Goal: Task Accomplishment & Management: Manage account settings

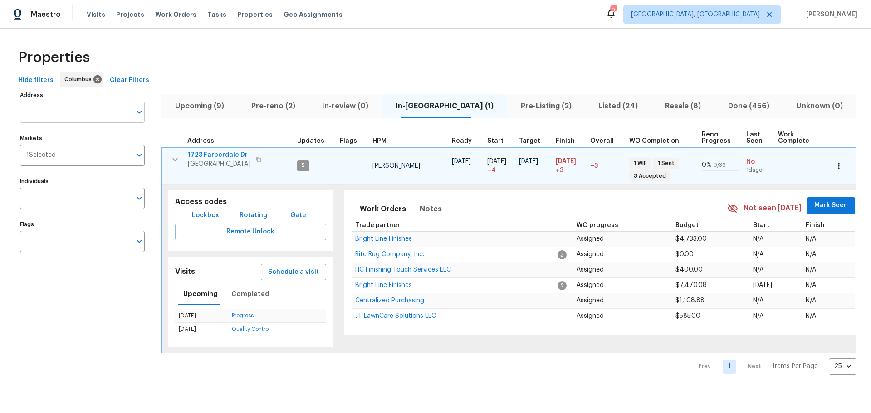
click at [86, 110] on input "Address" at bounding box center [75, 112] width 111 height 21
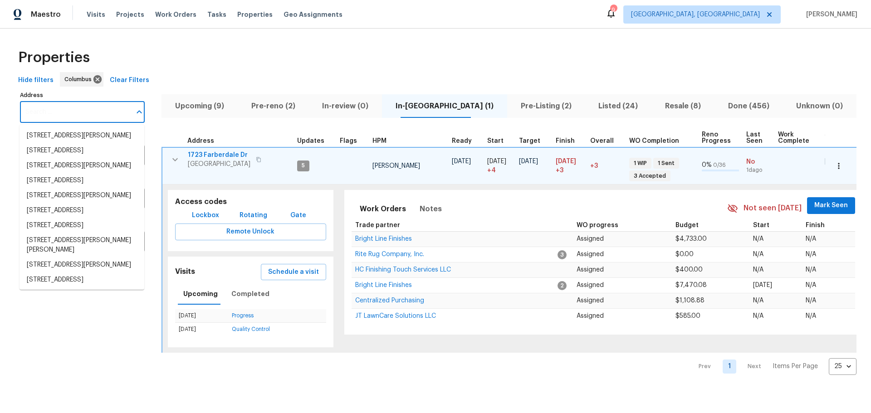
type input "8"
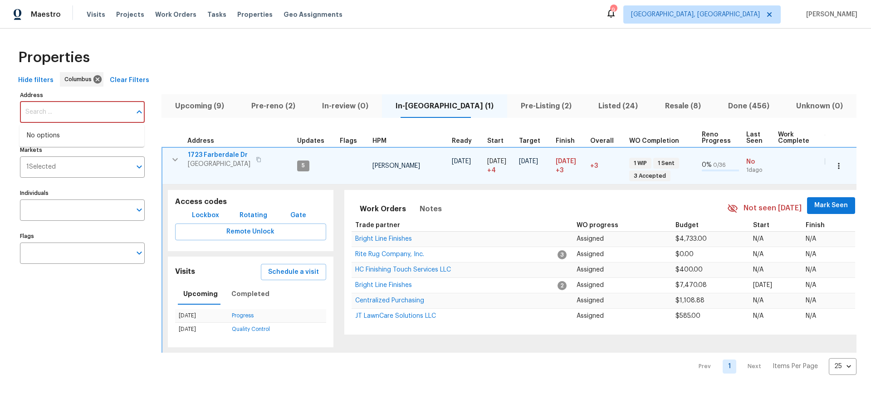
click at [590, 108] on span "Listed (24)" at bounding box center [618, 106] width 56 height 13
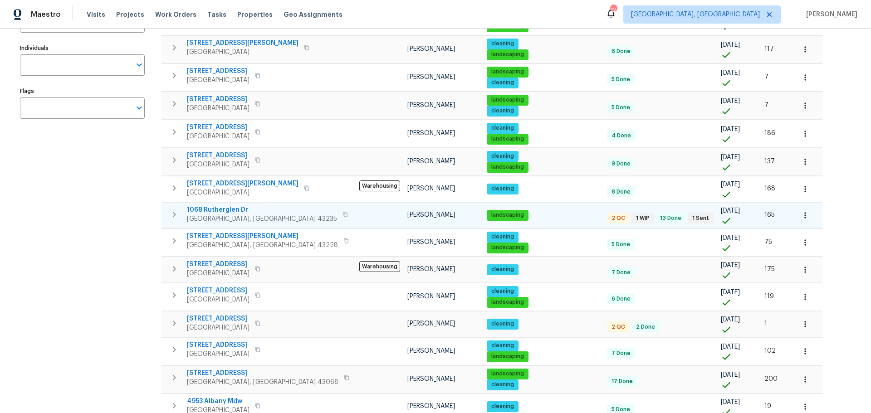
scroll to position [136, 0]
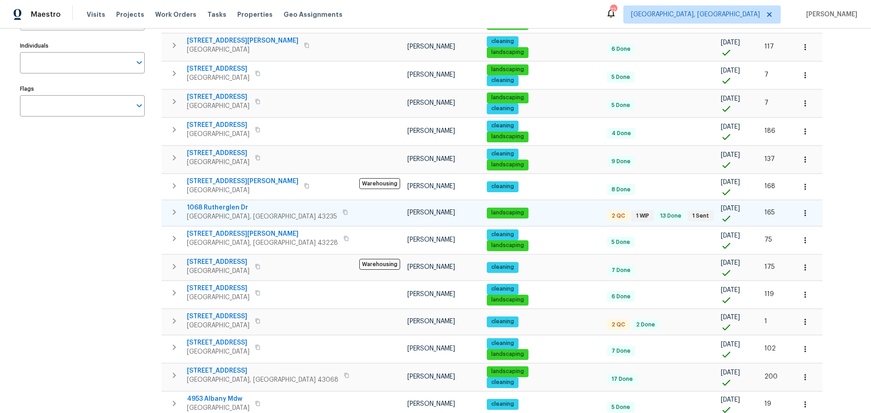
click at [212, 207] on span "1068 Rutherglen Dr" at bounding box center [262, 207] width 150 height 9
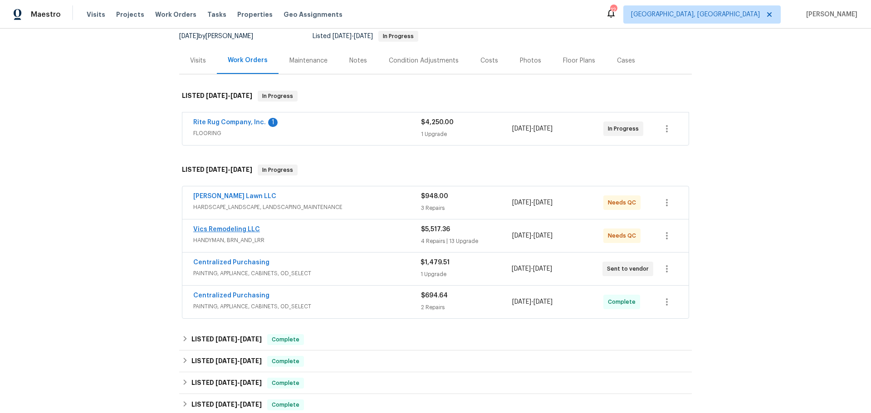
scroll to position [91, 0]
click at [224, 228] on link "Vics Remodeling LLC" at bounding box center [226, 229] width 67 height 6
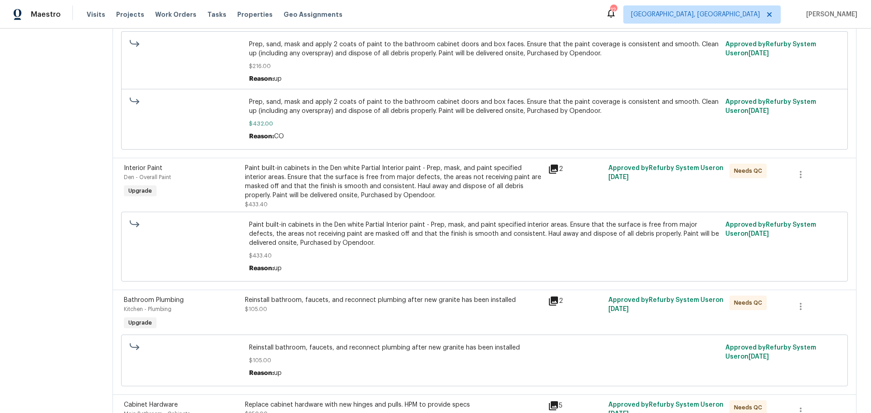
scroll to position [952, 0]
click at [414, 178] on div "Paint built-in cabinets in the Den white Partial Interior paint - Prep, mask, a…" at bounding box center [393, 182] width 297 height 36
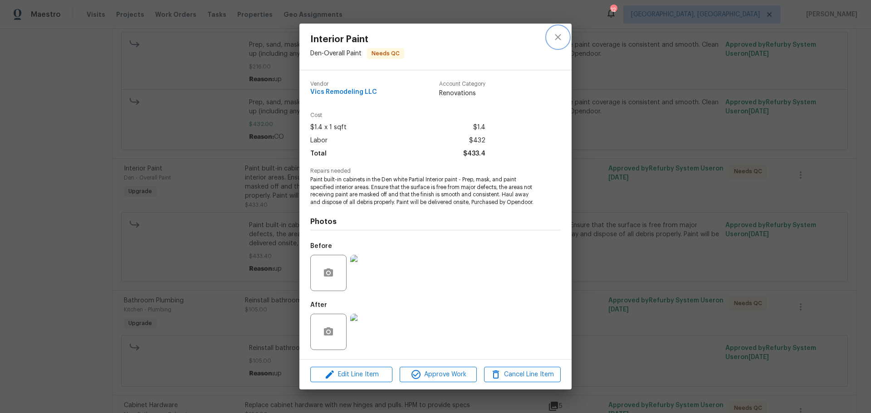
click at [562, 36] on icon "close" at bounding box center [557, 37] width 11 height 11
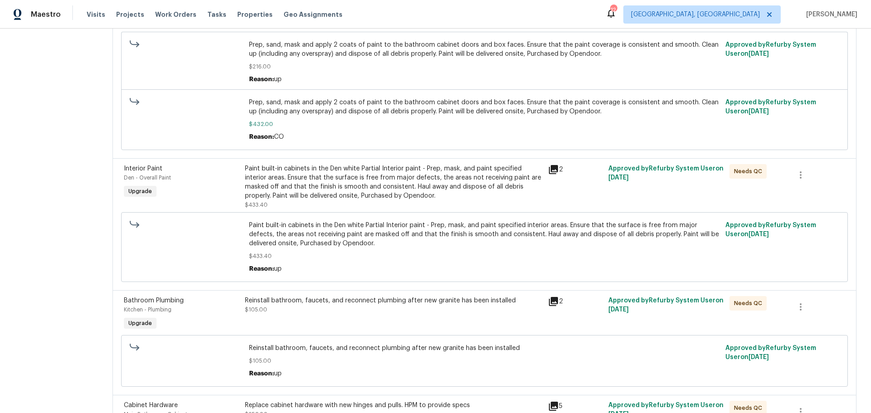
click at [496, 77] on div "Prep, sand, mask and apply 2 coats of paint to the bathroom cabinet doors and b…" at bounding box center [484, 62] width 471 height 44
click at [327, 176] on div "Paint built-in cabinets in the Den white Partial Interior paint - Prep, mask, a…" at bounding box center [393, 182] width 297 height 36
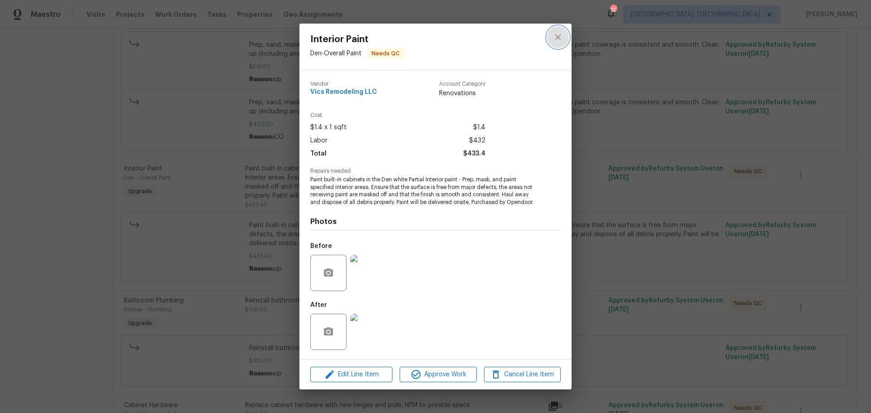
click at [560, 32] on icon "close" at bounding box center [557, 37] width 11 height 11
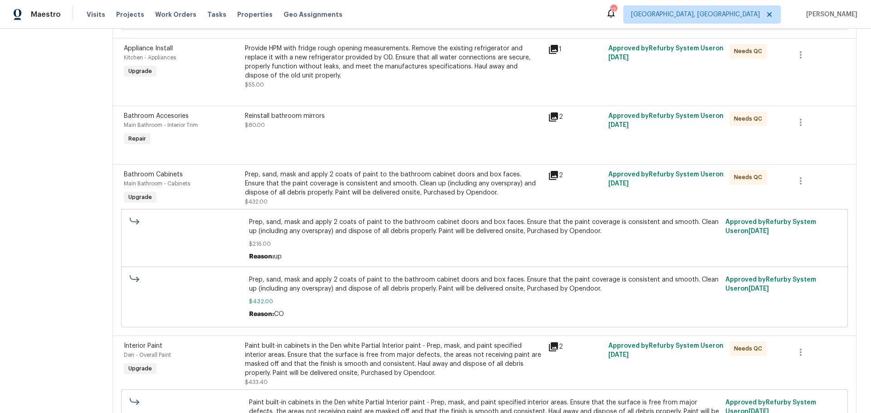
scroll to position [774, 0]
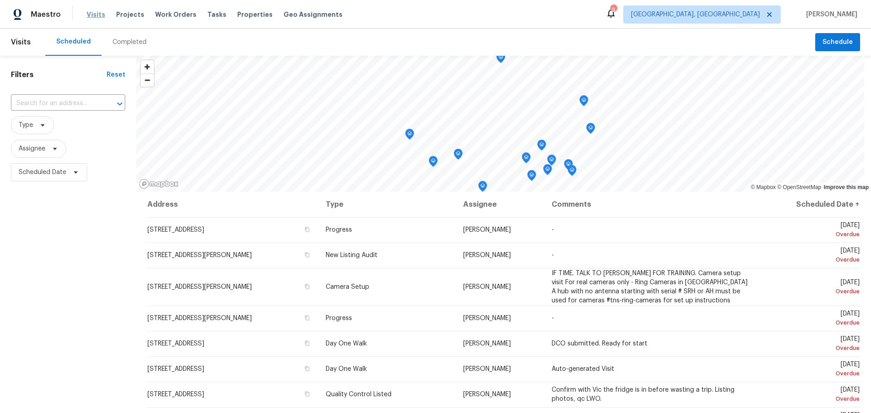
click at [90, 13] on span "Visits" at bounding box center [96, 14] width 19 height 9
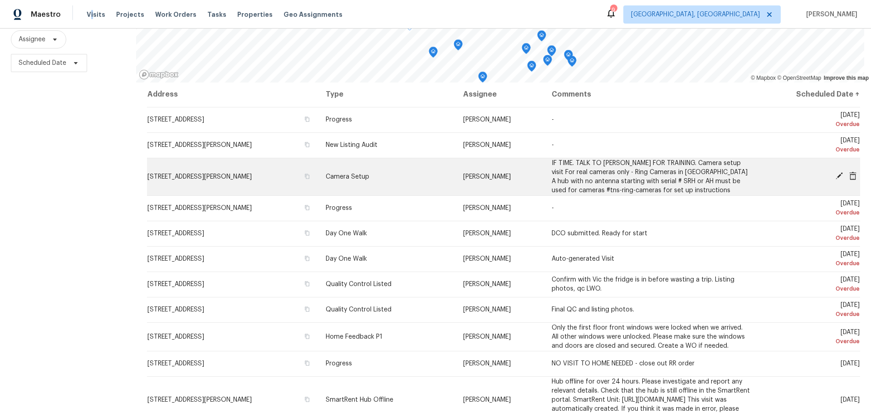
scroll to position [1, 0]
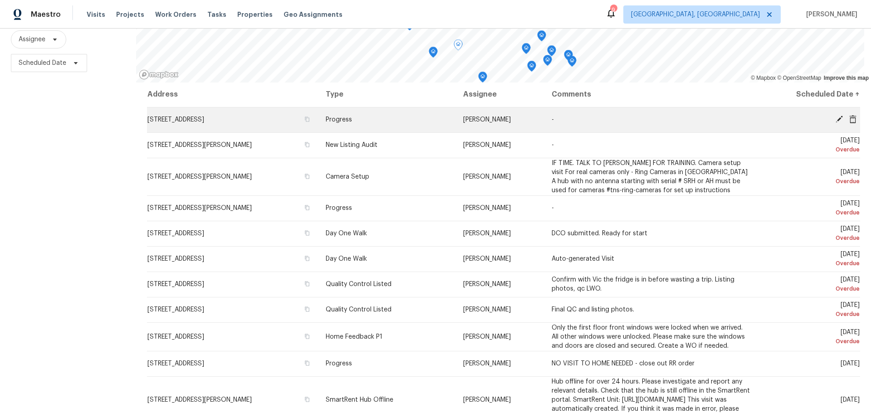
click at [835, 116] on icon at bounding box center [838, 119] width 7 height 7
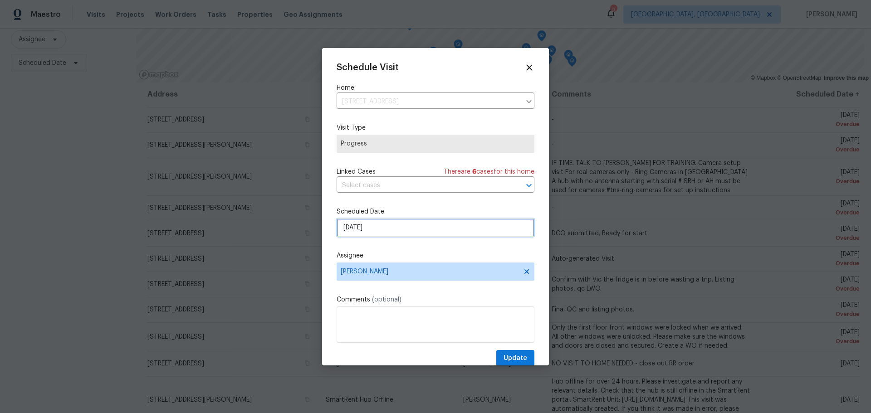
click at [386, 227] on input "[DATE]" at bounding box center [435, 228] width 198 height 18
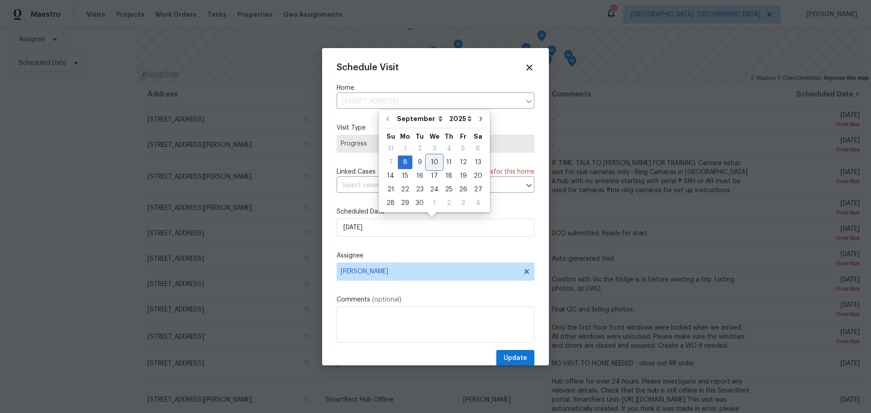
click at [430, 159] on div "10" at bounding box center [434, 162] width 15 height 13
type input "9/10/2025"
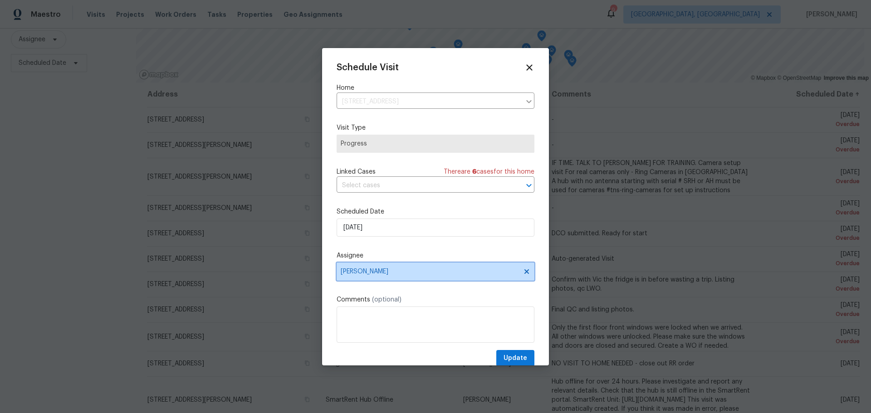
click at [399, 275] on span "[PERSON_NAME]" at bounding box center [430, 271] width 178 height 7
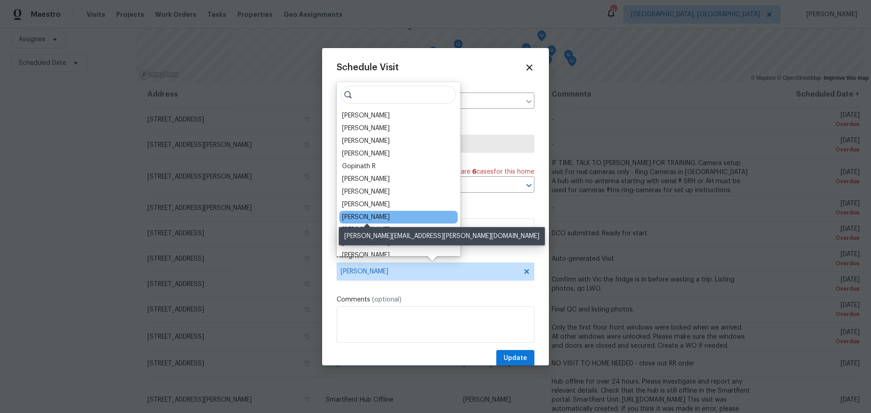
click at [386, 217] on div "Dennis Neuhardt" at bounding box center [366, 217] width 48 height 9
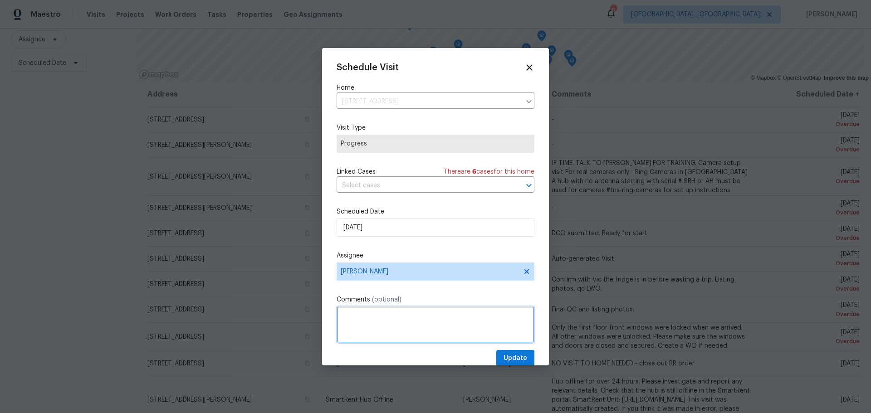
click at [387, 318] on textarea at bounding box center [435, 325] width 198 height 36
type textarea "I"
type textarea "inspect project and update notes"
click at [517, 361] on span "Update" at bounding box center [515, 358] width 24 height 11
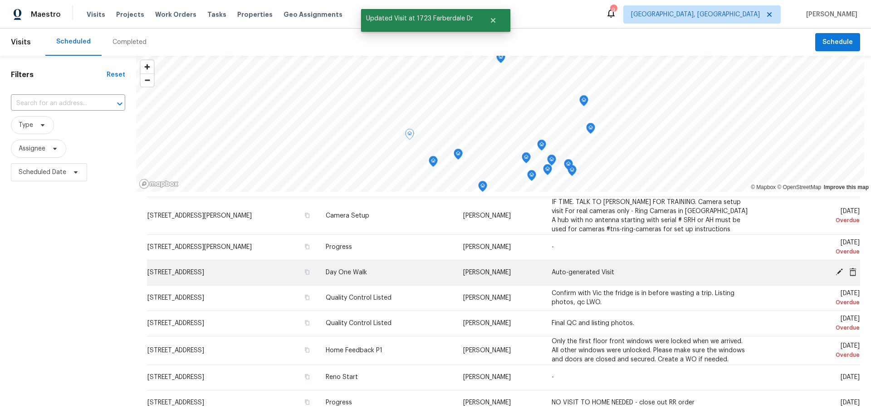
scroll to position [46, 0]
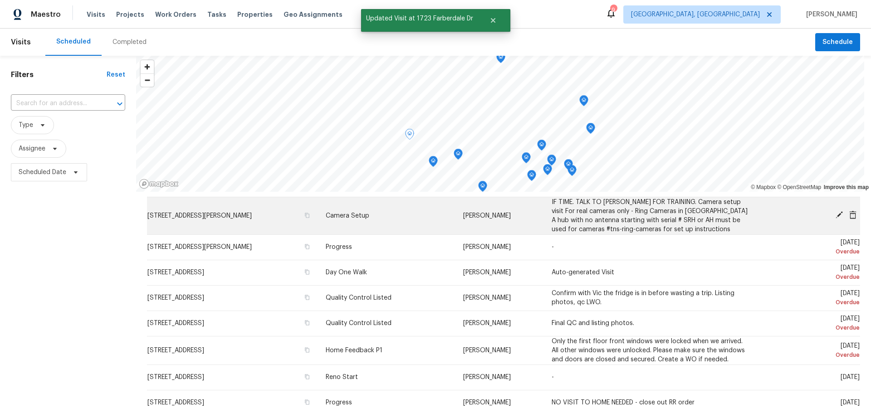
click at [835, 212] on icon at bounding box center [839, 215] width 8 height 8
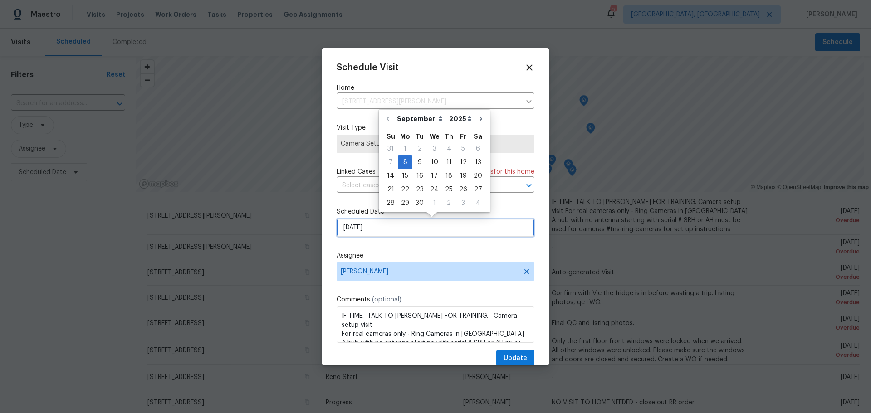
click at [426, 232] on input "9/8/2025" at bounding box center [435, 228] width 198 height 18
click at [430, 161] on div "10" at bounding box center [434, 162] width 15 height 13
type input "9/10/2025"
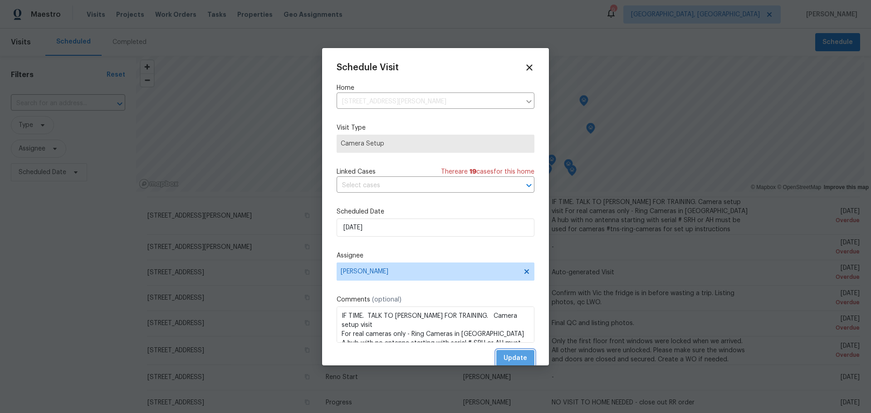
click at [508, 355] on span "Update" at bounding box center [515, 358] width 24 height 11
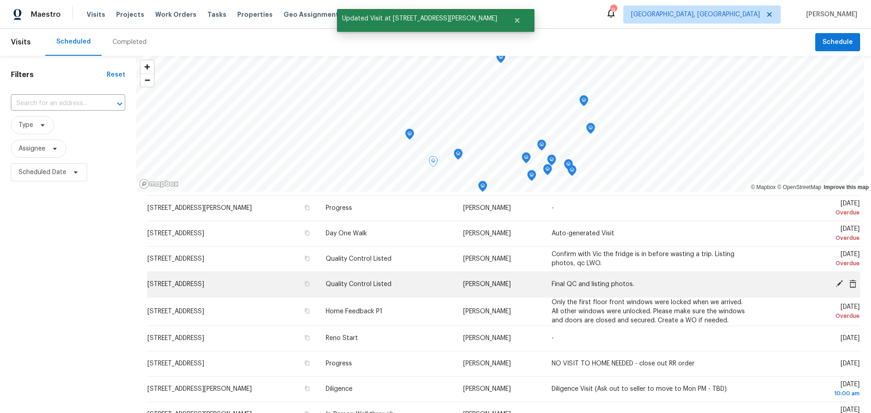
scroll to position [47, 0]
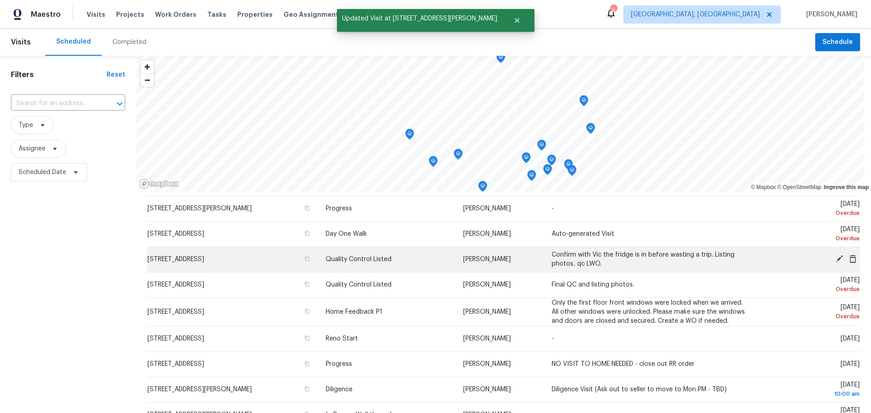
click at [835, 255] on icon at bounding box center [839, 259] width 8 height 8
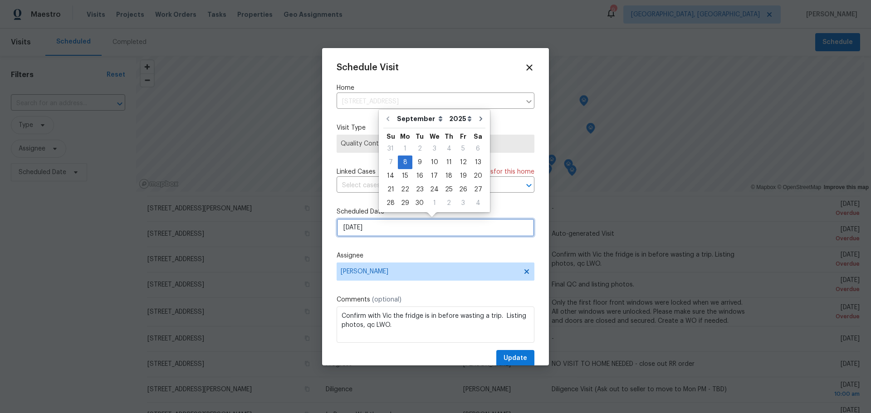
click at [384, 234] on input "9/8/2025" at bounding box center [435, 228] width 198 height 18
click at [433, 163] on div "10" at bounding box center [434, 162] width 15 height 13
type input "9/10/2025"
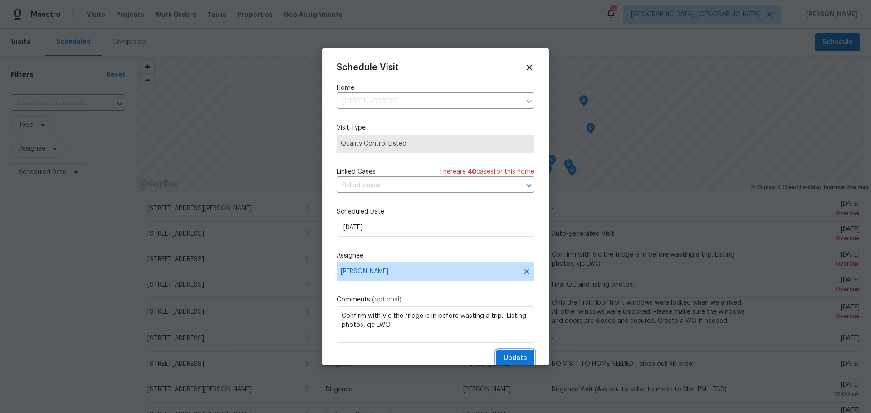
click at [505, 355] on span "Update" at bounding box center [515, 358] width 24 height 11
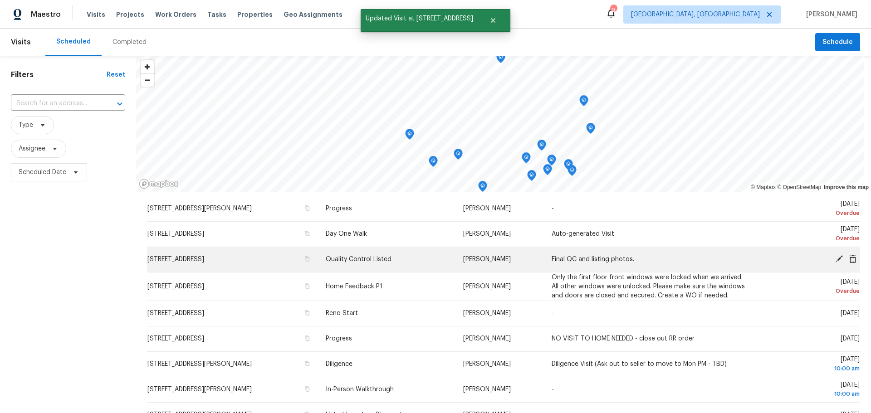
click at [835, 257] on icon at bounding box center [839, 259] width 8 height 8
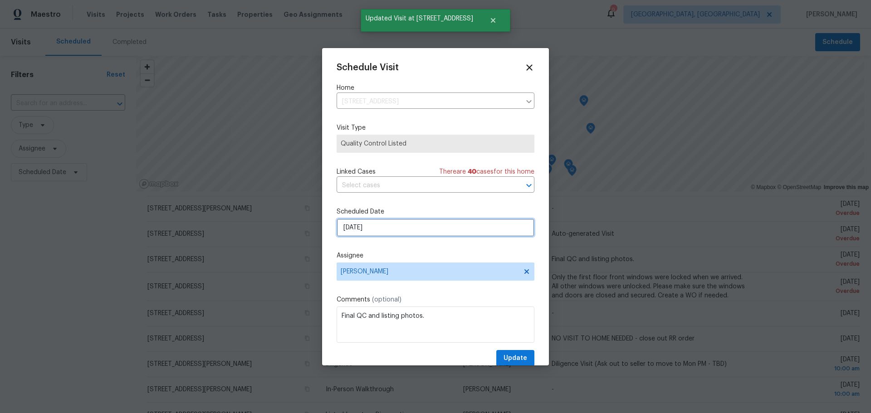
click at [394, 235] on input "9/8/2025" at bounding box center [435, 228] width 198 height 18
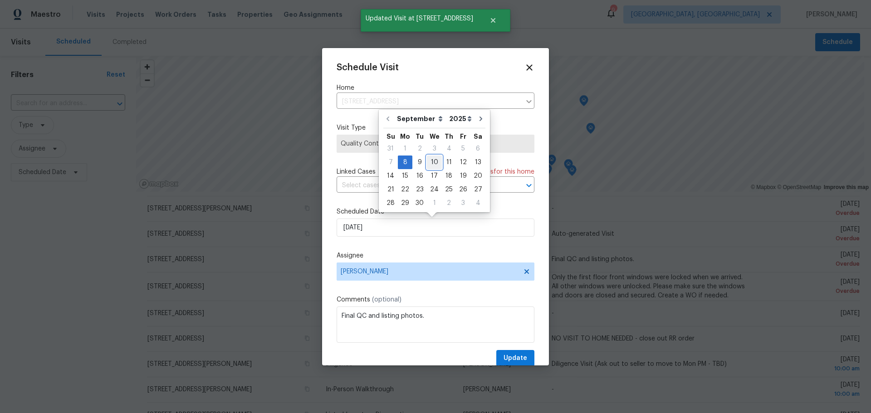
click at [432, 160] on div "10" at bounding box center [434, 162] width 15 height 13
type input "9/10/2025"
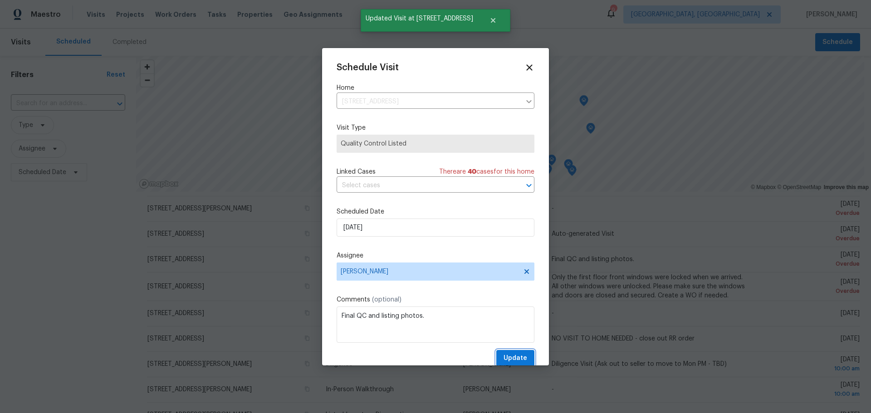
click at [512, 355] on span "Update" at bounding box center [515, 358] width 24 height 11
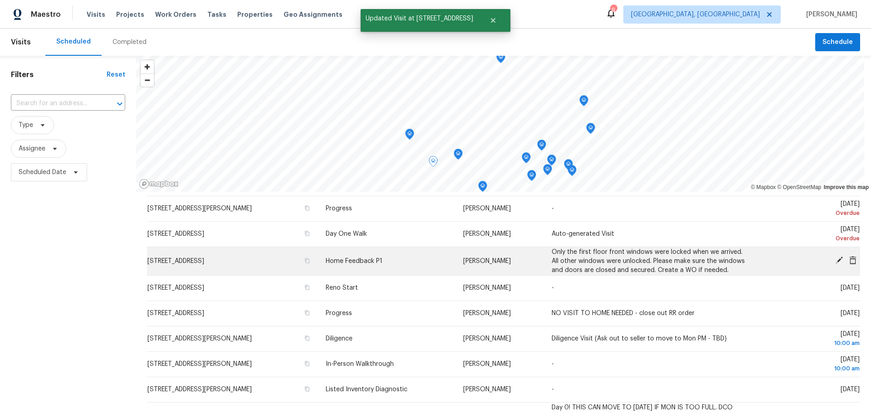
click at [835, 260] on icon at bounding box center [838, 260] width 7 height 7
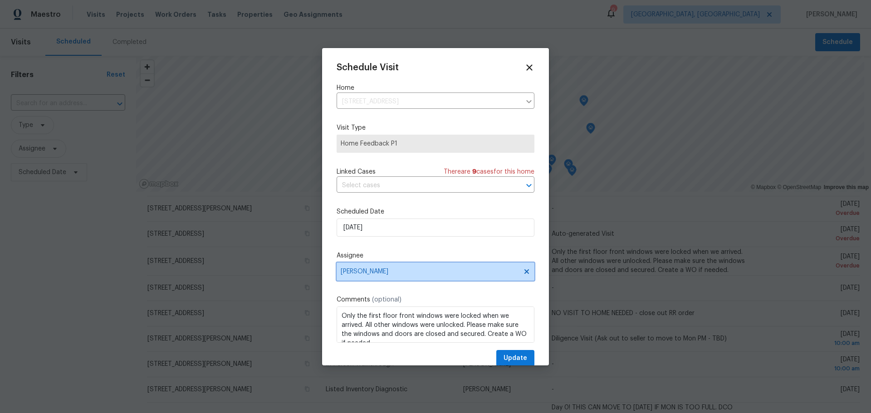
click at [443, 268] on span "[PERSON_NAME]" at bounding box center [435, 272] width 198 height 18
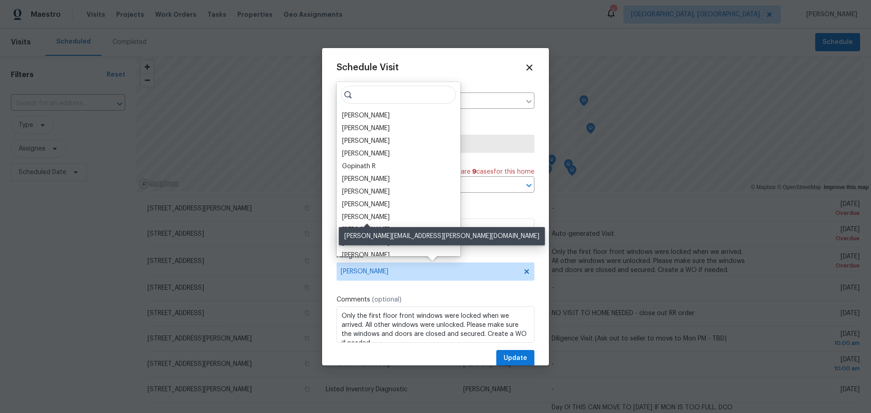
click at [388, 218] on div "Dennis Neuhardt" at bounding box center [366, 217] width 48 height 9
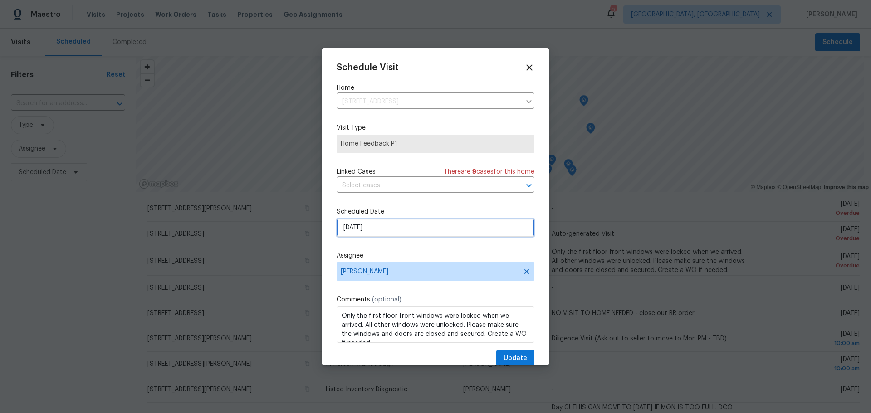
click at [389, 225] on input "9/8/2025" at bounding box center [435, 228] width 198 height 18
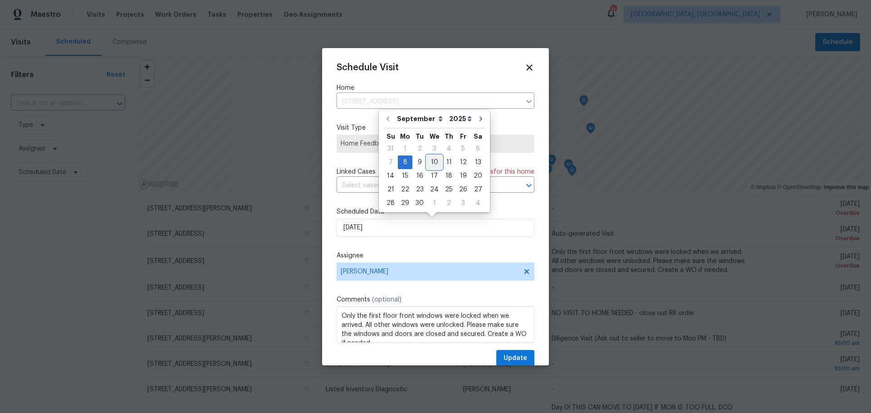
click at [429, 158] on div "10" at bounding box center [434, 162] width 15 height 13
type input "9/10/2025"
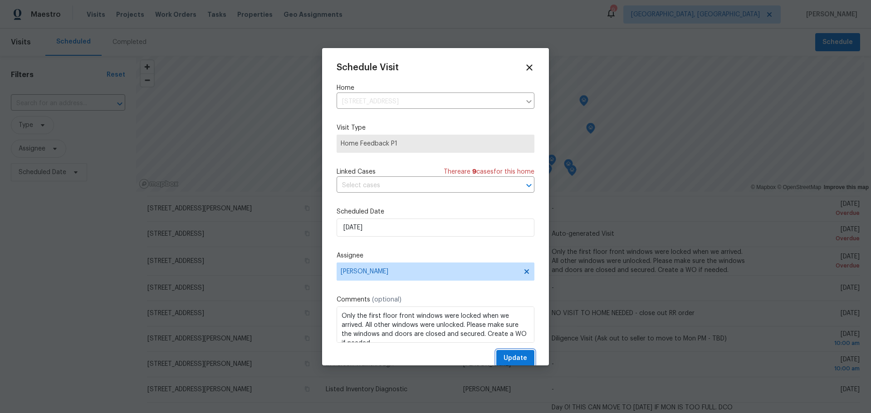
click at [516, 350] on button "Update" at bounding box center [515, 358] width 38 height 17
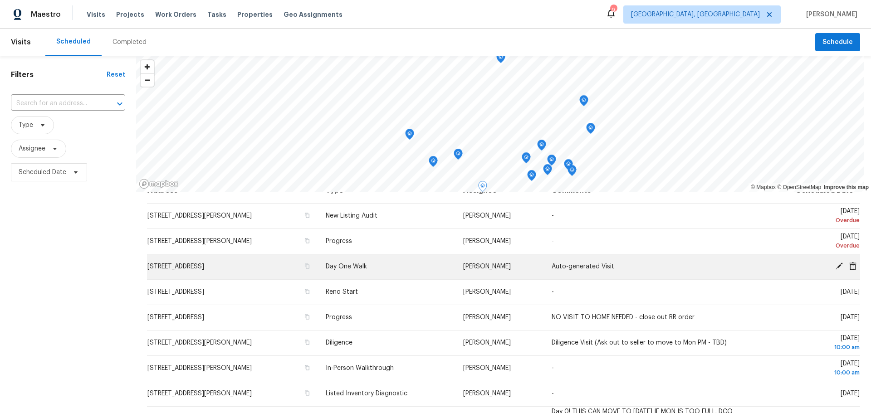
scroll to position [0, 0]
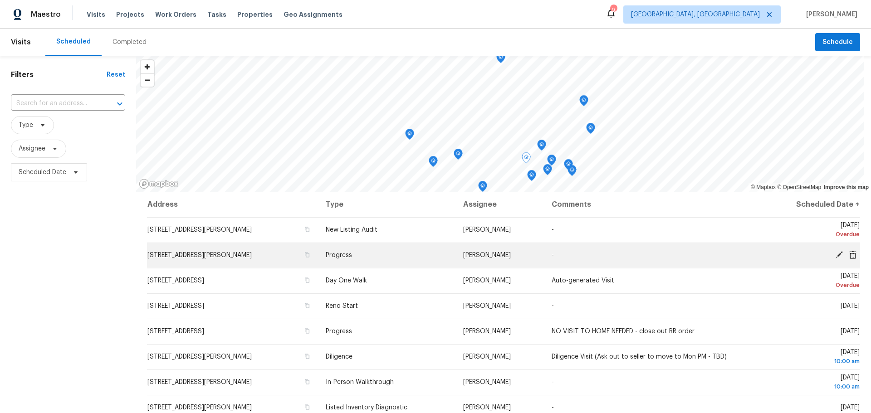
click at [835, 255] on icon at bounding box center [838, 254] width 7 height 7
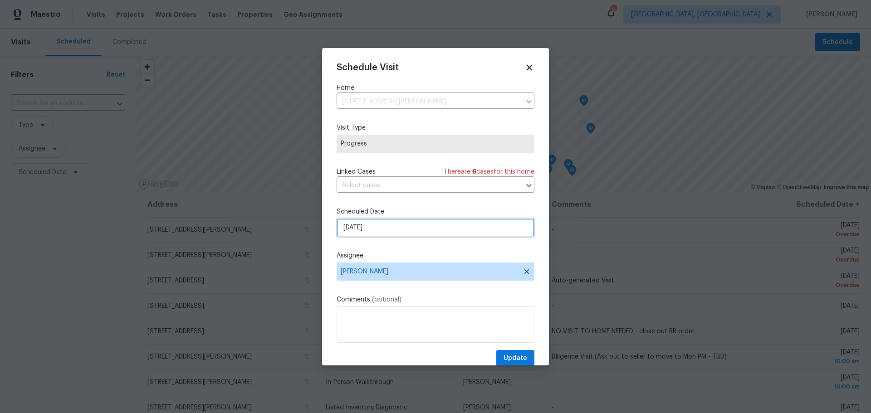
click at [407, 222] on input "9/8/2025" at bounding box center [435, 228] width 198 height 18
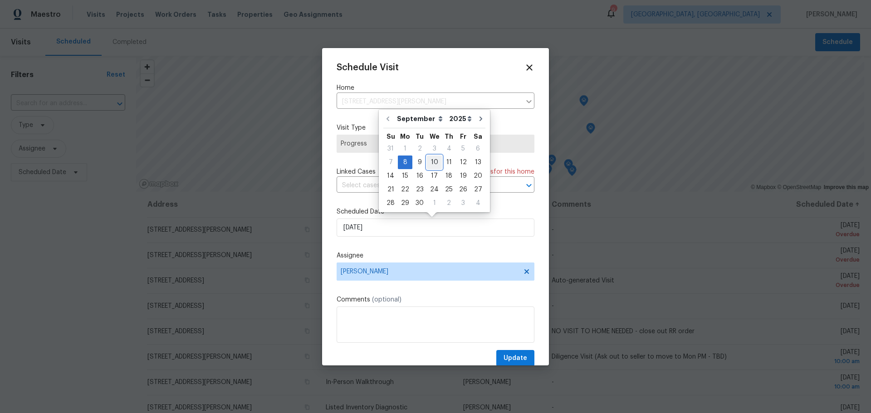
click at [431, 166] on div "10" at bounding box center [434, 162] width 15 height 13
type input "9/10/2025"
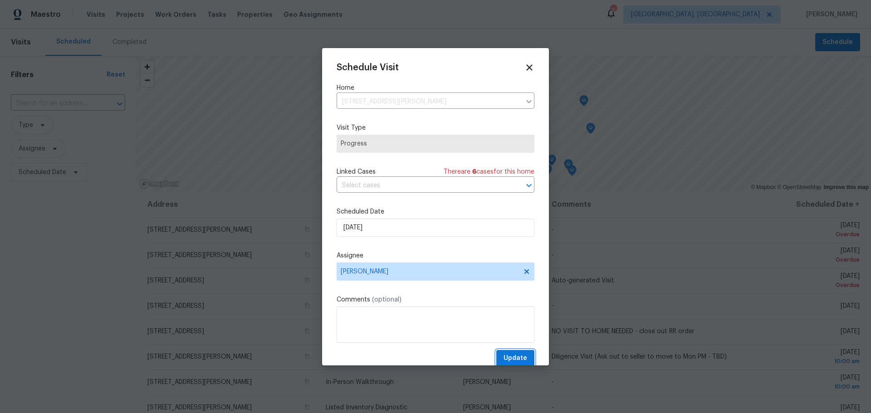
click at [519, 362] on span "Update" at bounding box center [515, 358] width 24 height 11
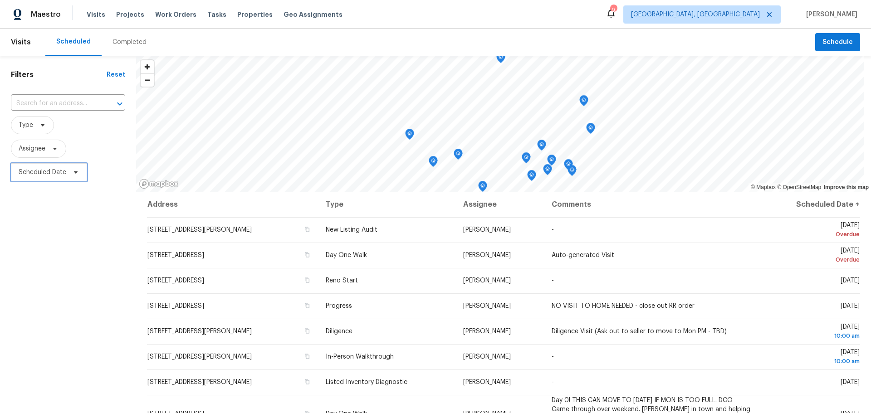
click at [55, 168] on span "Scheduled Date" at bounding box center [43, 172] width 48 height 9
select select "8"
select select "2025"
select select "9"
select select "2025"
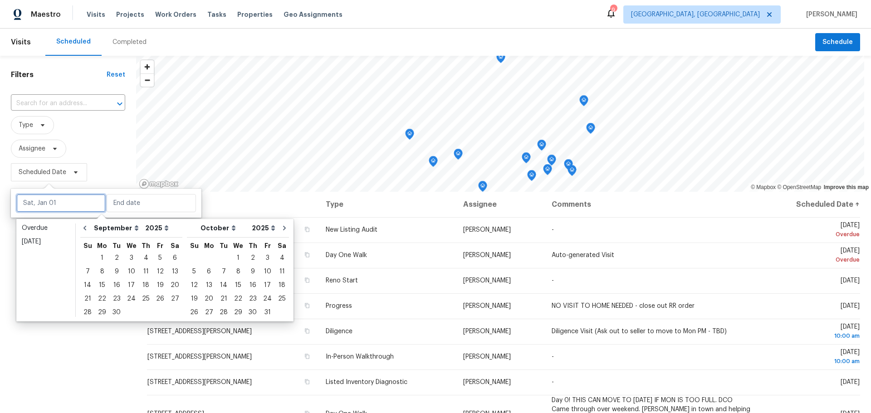
click at [67, 211] on input "text" at bounding box center [60, 203] width 89 height 18
click at [53, 371] on div "Filters Reset ​ Type Assignee Scheduled Date" at bounding box center [68, 289] width 136 height 467
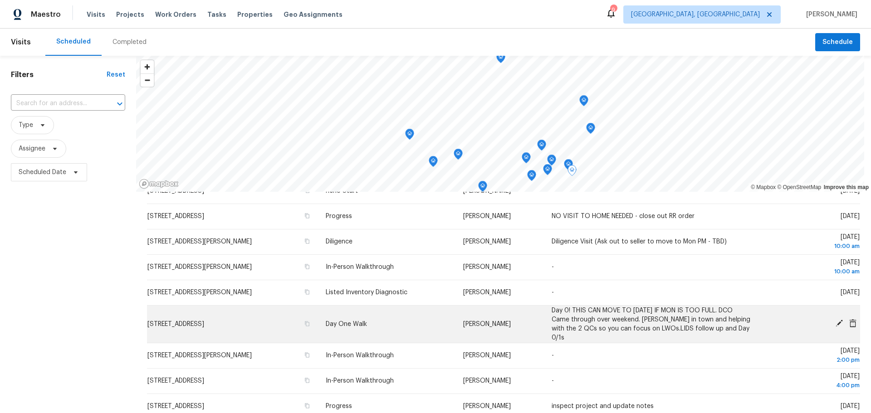
scroll to position [90, 0]
click at [835, 319] on icon at bounding box center [839, 323] width 8 height 8
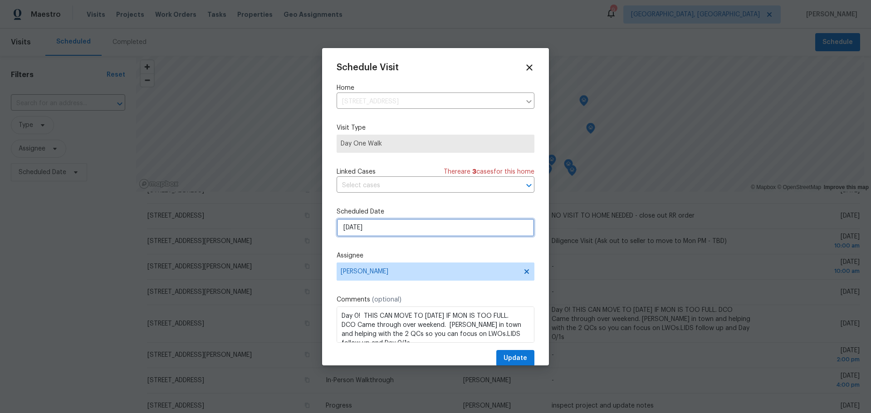
click at [383, 233] on input "9/9/2025" at bounding box center [435, 228] width 198 height 18
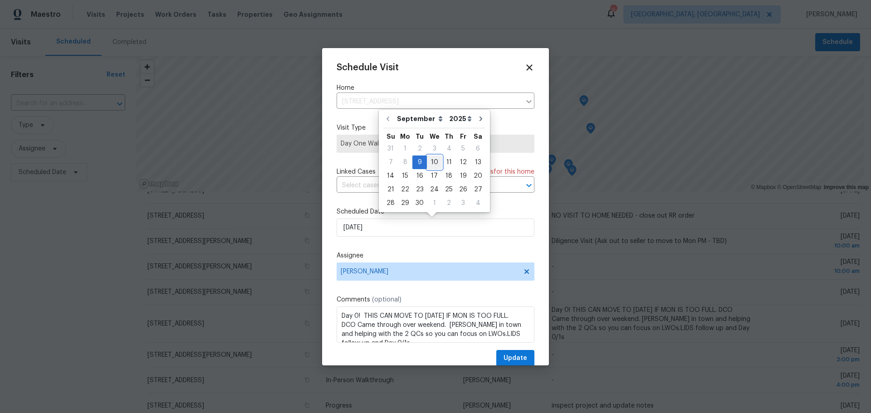
click at [429, 162] on div "10" at bounding box center [434, 162] width 15 height 13
type input "9/10/2025"
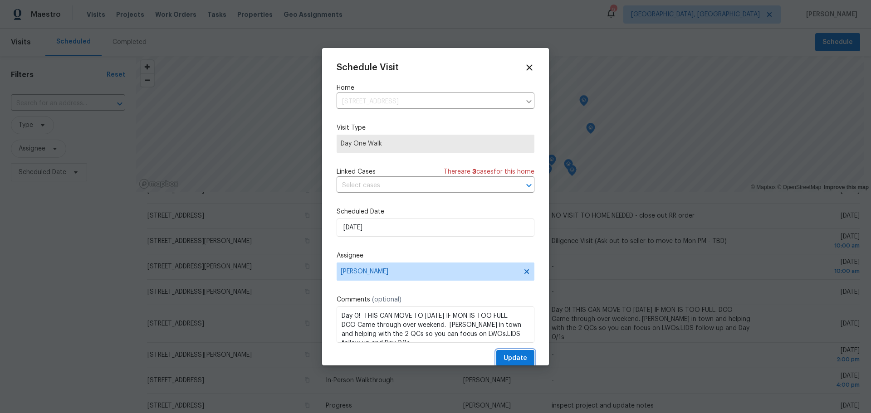
click at [508, 359] on span "Update" at bounding box center [515, 358] width 24 height 11
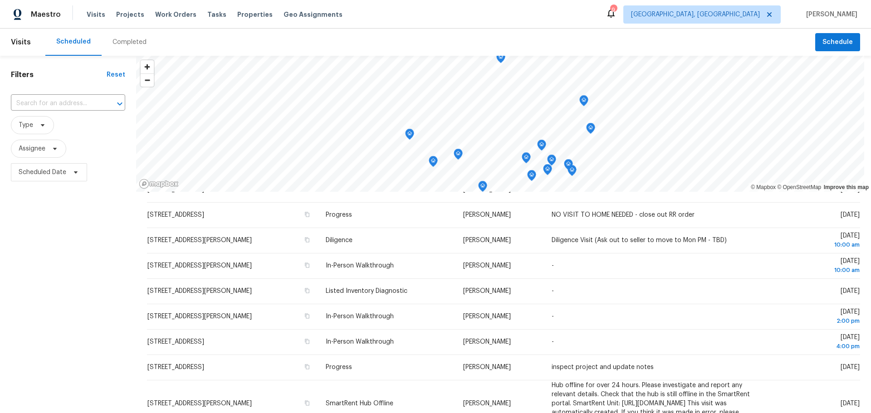
scroll to position [91, 0]
drag, startPoint x: 43, startPoint y: 170, endPoint x: 46, endPoint y: 175, distance: 6.1
click at [43, 170] on span "Scheduled Date" at bounding box center [43, 172] width 48 height 9
click at [54, 214] on div at bounding box center [106, 203] width 190 height 29
select select "8"
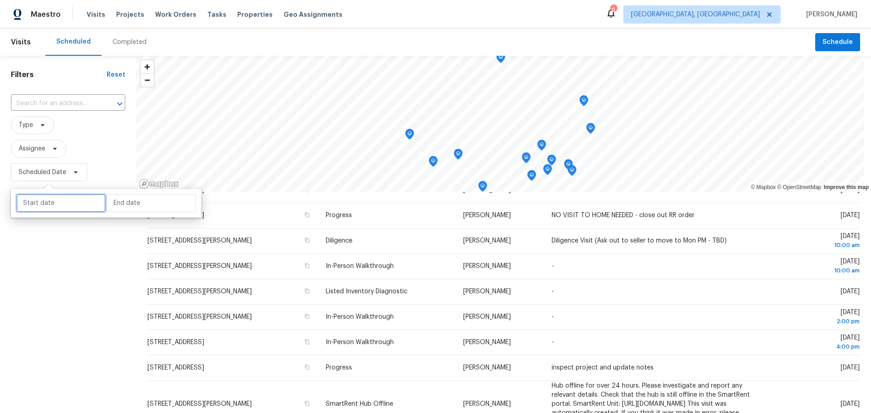
select select "2025"
select select "9"
select select "2025"
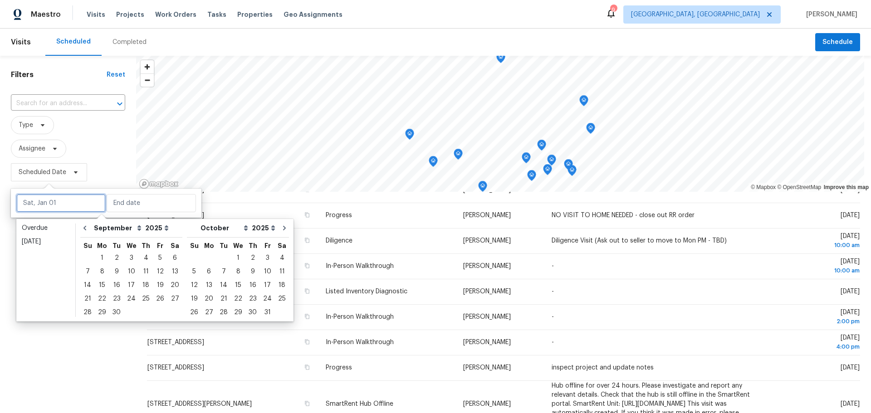
click at [56, 209] on input "text" at bounding box center [60, 203] width 89 height 18
click at [114, 273] on div "9" at bounding box center [116, 271] width 15 height 13
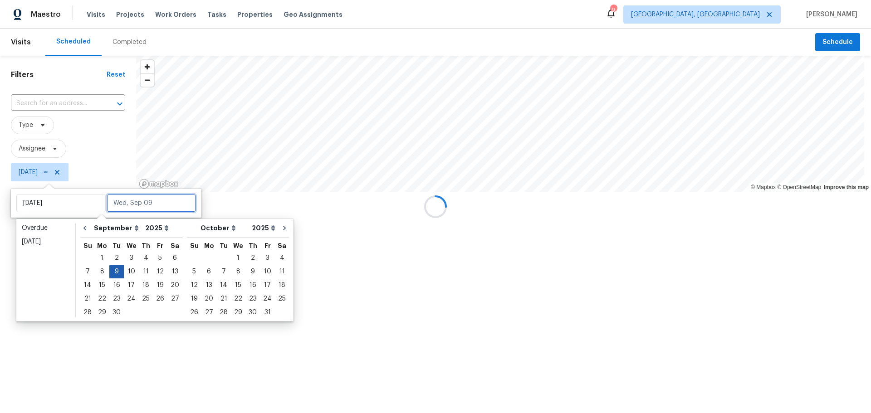
type input "Tue, Sep 09"
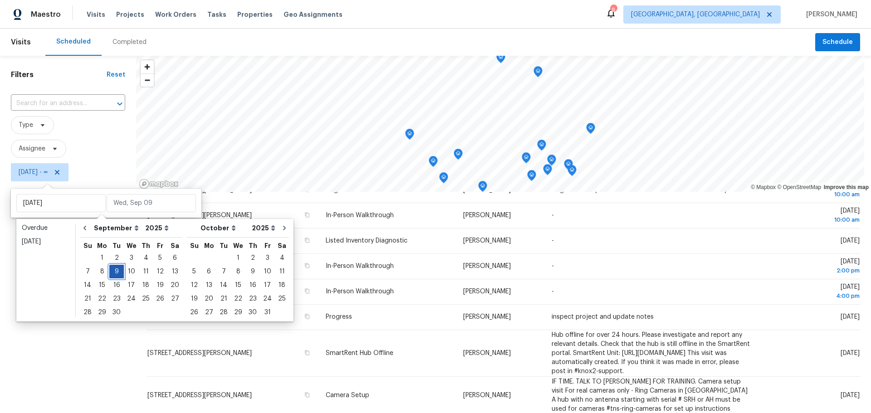
click at [114, 273] on div "9" at bounding box center [116, 271] width 15 height 13
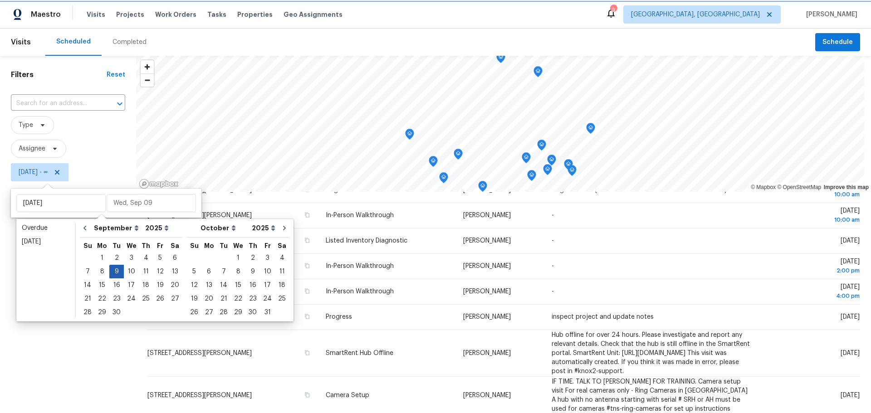
type input "Tue, Sep 09"
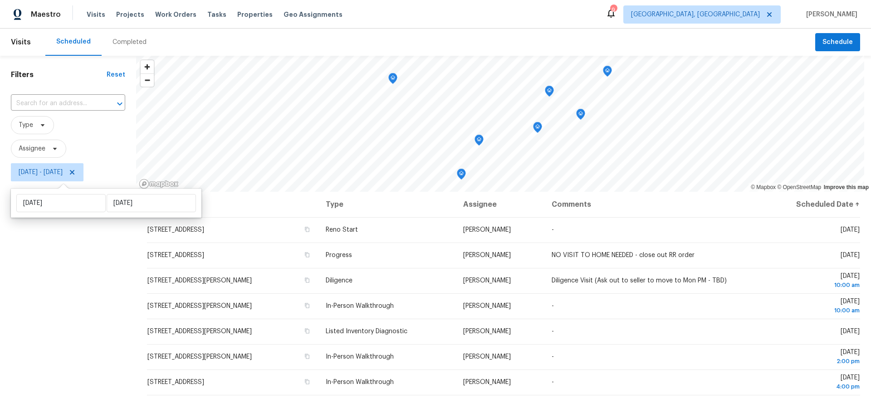
click at [41, 321] on div "Filters Reset ​ Type Assignee Tue, Sep 09 - Tue, Sep 09" at bounding box center [68, 289] width 136 height 467
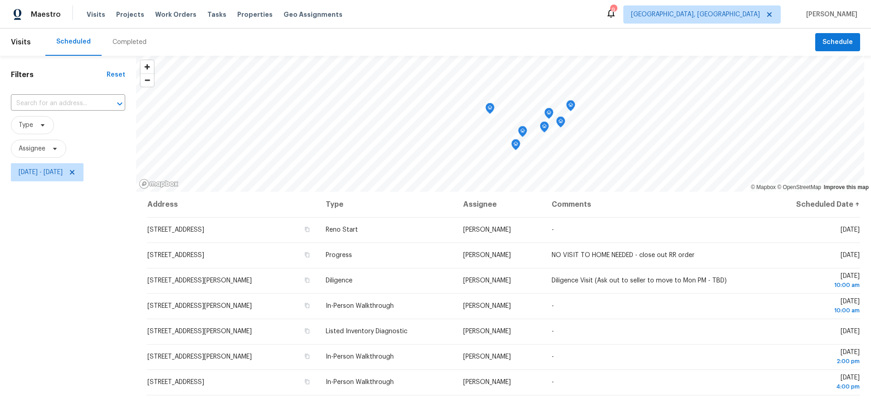
click at [574, 107] on icon "Map marker" at bounding box center [570, 106] width 8 height 10
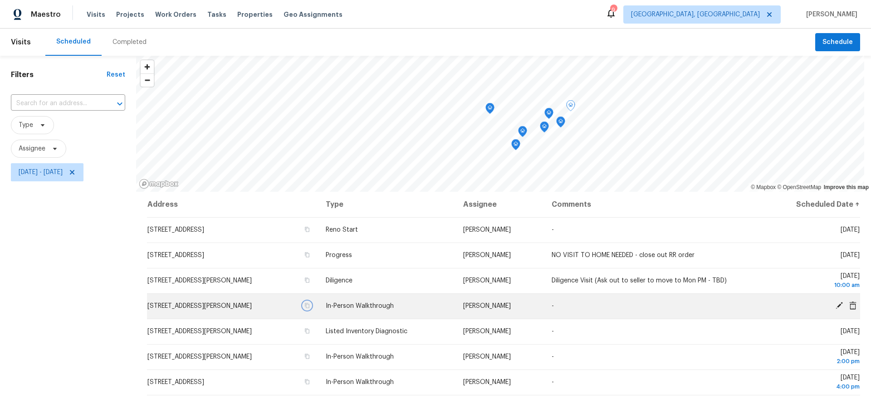
click at [310, 305] on icon "button" at bounding box center [306, 305] width 5 height 5
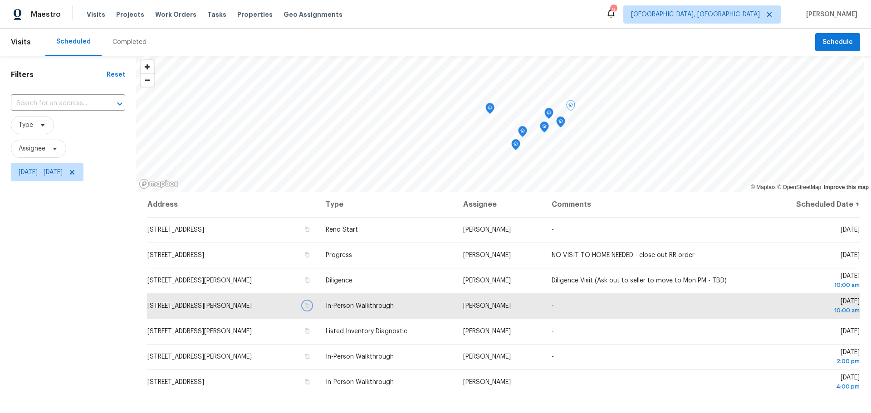
click at [550, 116] on icon "Map marker" at bounding box center [549, 113] width 8 height 10
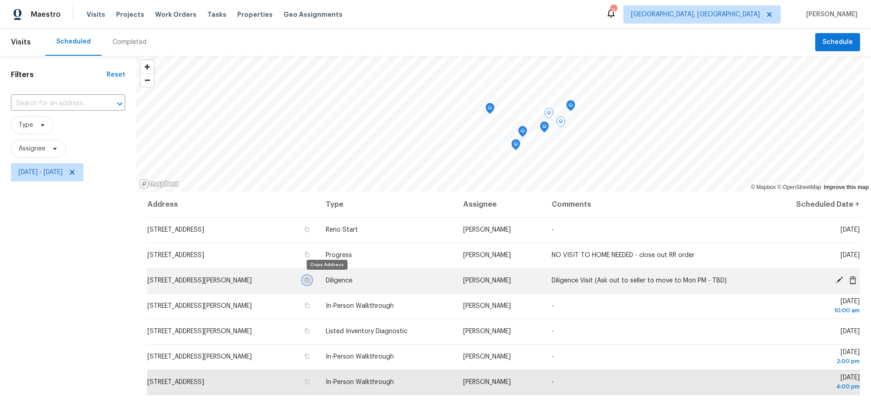
click at [309, 280] on icon "button" at bounding box center [307, 280] width 5 height 5
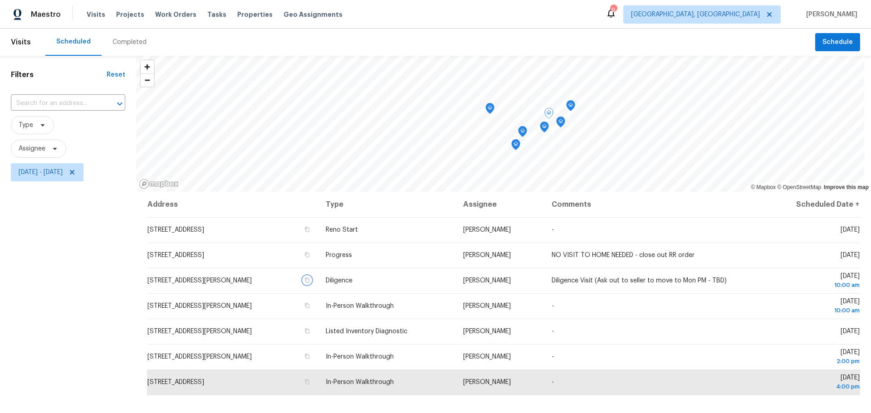
click at [560, 125] on icon "Map marker" at bounding box center [560, 122] width 8 height 10
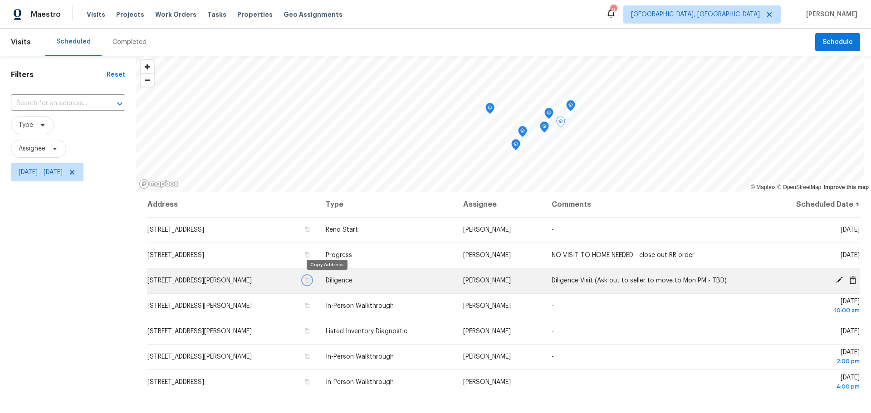
click at [310, 282] on icon "button" at bounding box center [306, 279] width 5 height 5
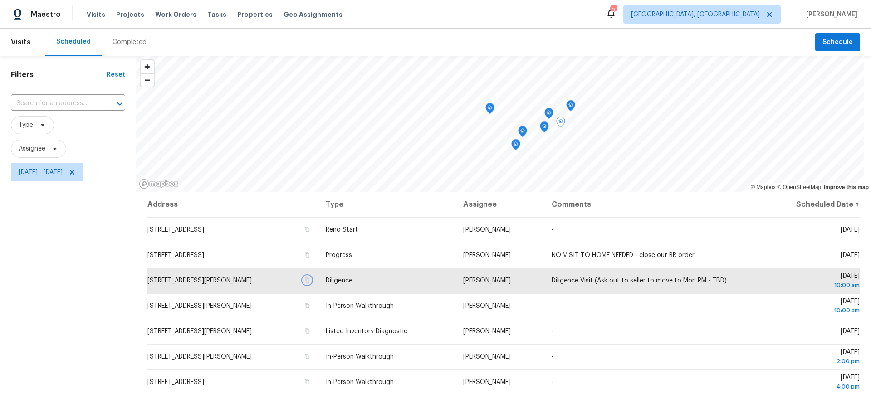
click at [551, 116] on icon "Map marker" at bounding box center [548, 113] width 9 height 11
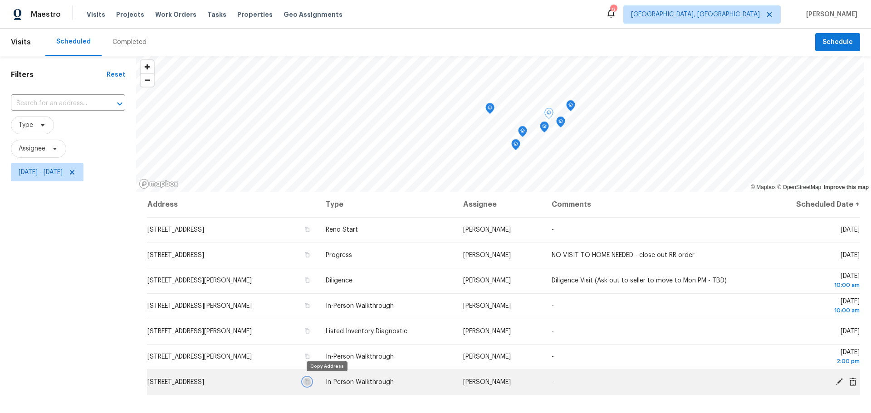
click at [311, 385] on button "button" at bounding box center [307, 382] width 8 height 8
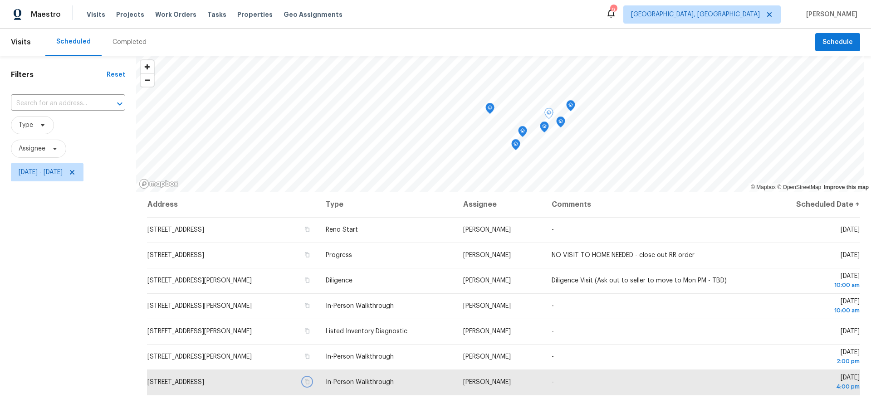
click at [547, 129] on icon "Map marker" at bounding box center [544, 127] width 9 height 11
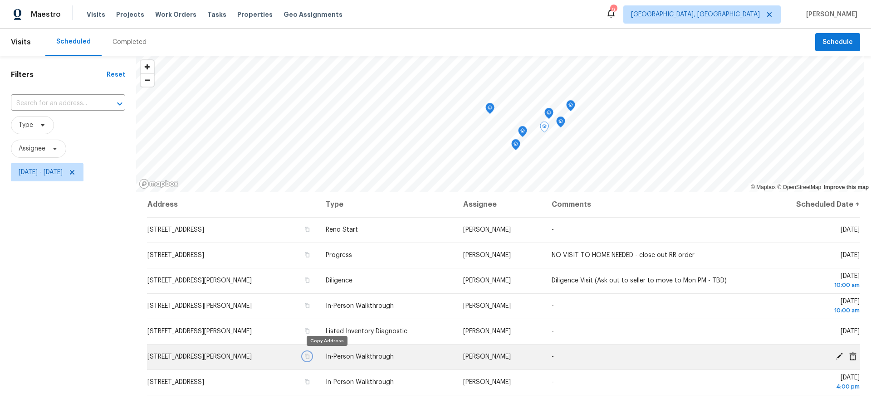
click at [309, 355] on icon "button" at bounding box center [307, 356] width 5 height 5
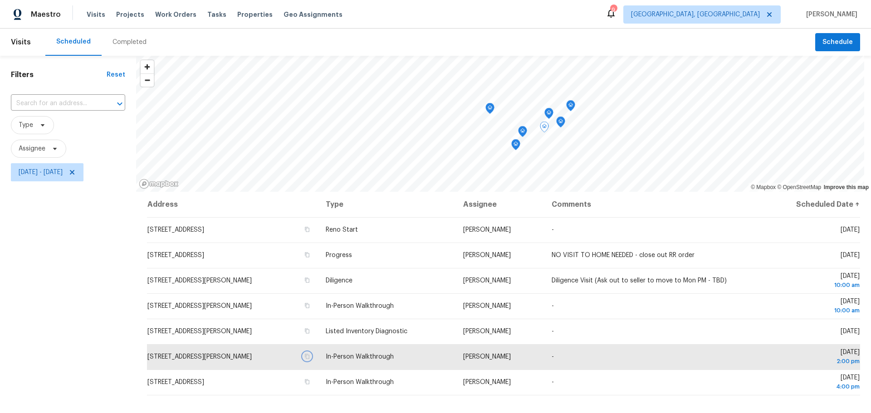
click at [523, 137] on div "Map marker" at bounding box center [522, 133] width 9 height 14
click at [520, 133] on icon "Map marker" at bounding box center [522, 132] width 8 height 10
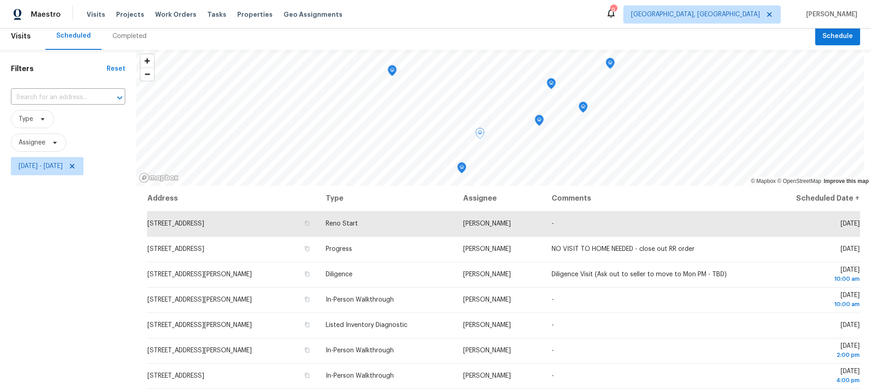
scroll to position [5, 0]
click at [461, 173] on icon "Map marker" at bounding box center [461, 169] width 8 height 10
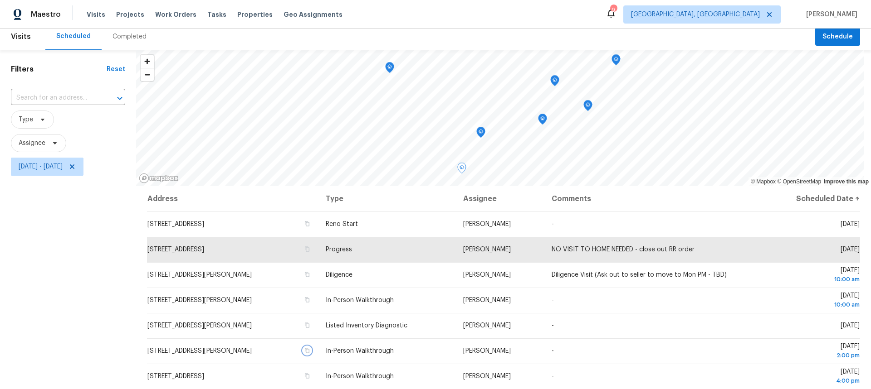
click at [387, 74] on div "Map marker" at bounding box center [389, 69] width 9 height 14
click at [389, 71] on icon "Map marker" at bounding box center [389, 68] width 8 height 10
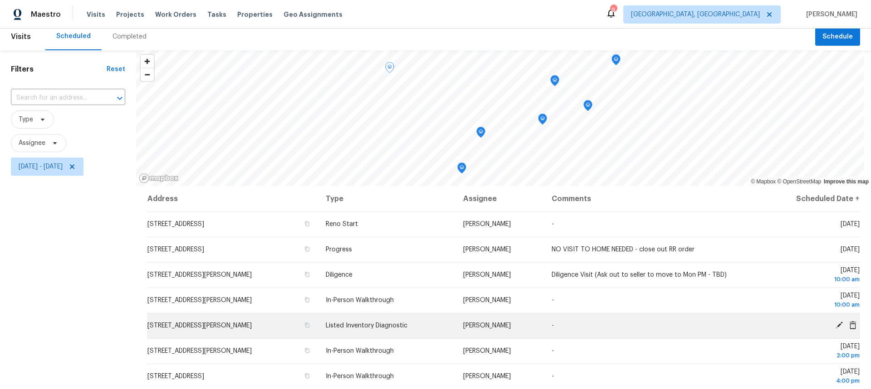
click at [835, 324] on icon at bounding box center [838, 325] width 7 height 7
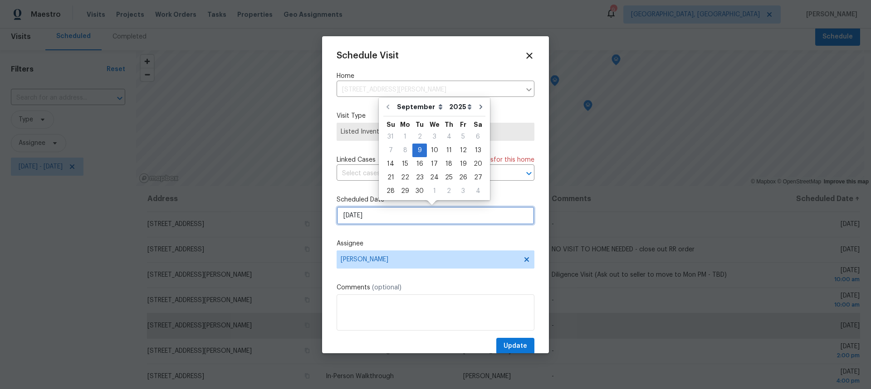
click at [441, 219] on input "9/9/2025" at bounding box center [435, 216] width 198 height 18
click at [433, 150] on div "10" at bounding box center [434, 150] width 15 height 13
type input "9/10/2025"
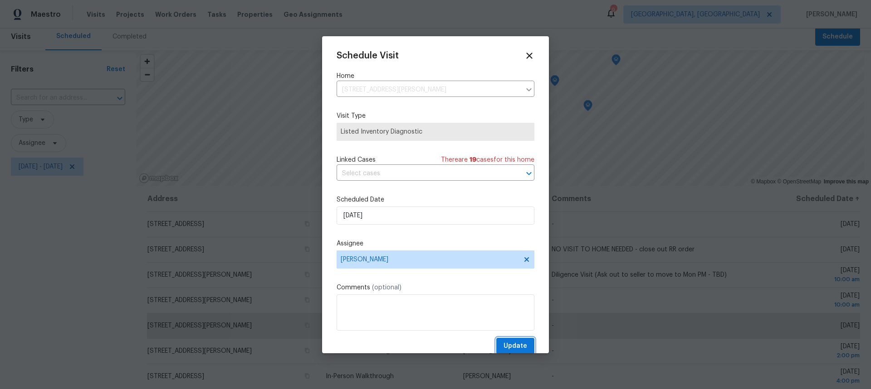
click at [519, 346] on span "Update" at bounding box center [515, 346] width 24 height 11
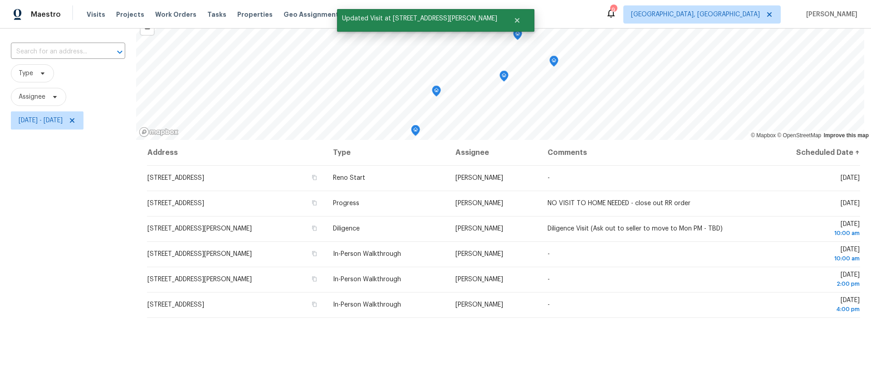
scroll to position [51, 0]
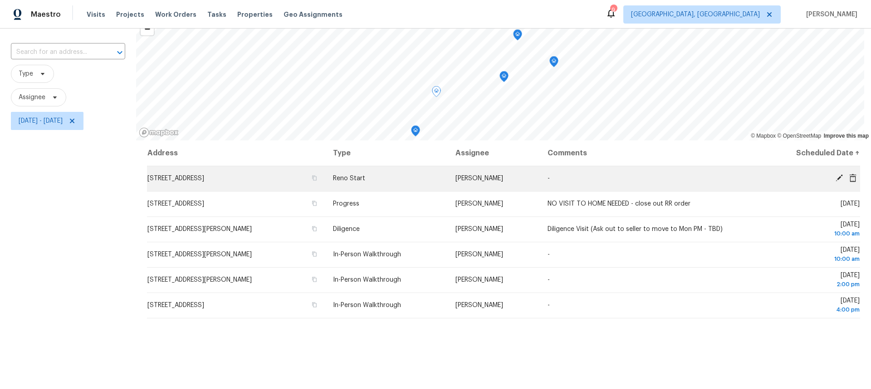
click at [835, 177] on icon at bounding box center [838, 178] width 7 height 7
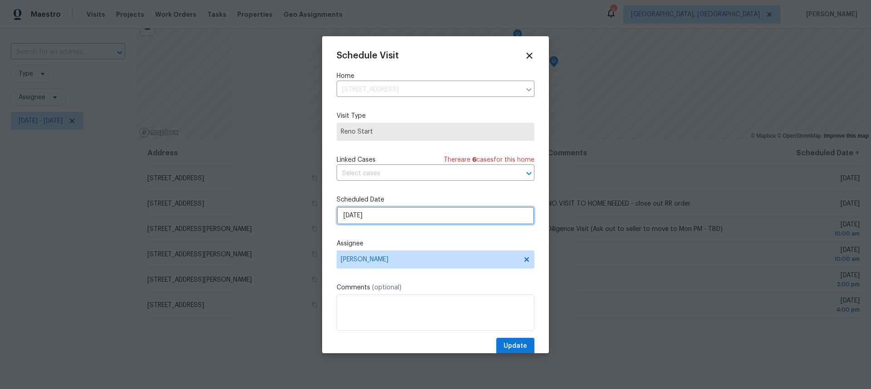
click at [389, 213] on input "9/9/2025" at bounding box center [435, 216] width 198 height 18
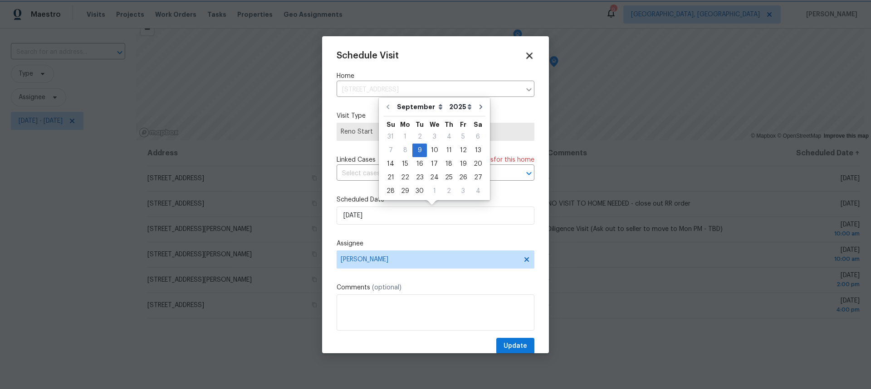
click at [524, 52] on icon at bounding box center [529, 55] width 10 height 10
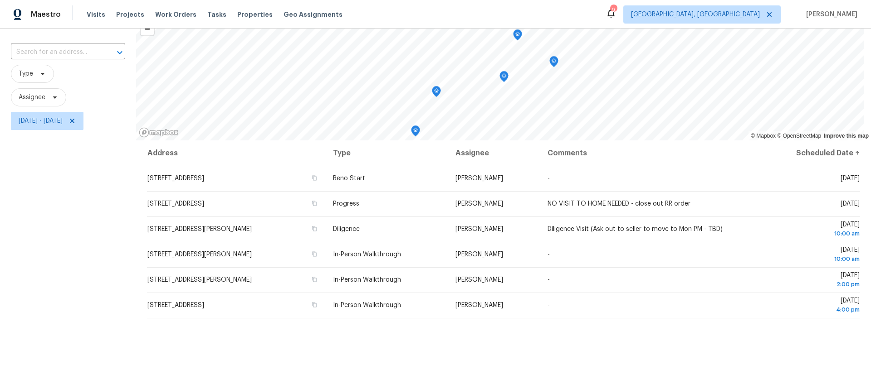
click at [488, 325] on div "Address Type Assignee Comments Scheduled Date ↑ 4296 Oakwind Dr, Columbus, OH 4…" at bounding box center [503, 296] width 735 height 311
click at [485, 324] on div "Address Type Assignee Comments Scheduled Date ↑ 4296 Oakwind Dr, Columbus, OH 4…" at bounding box center [503, 296] width 735 height 311
click at [68, 175] on div "Filters Reset ​ Type Assignee Tue, Sep 09 - Tue, Sep 09" at bounding box center [68, 229] width 136 height 448
click at [492, 336] on div "Address Type Assignee Comments Scheduled Date ↑ 4296 Oakwind Dr, Columbus, OH 4…" at bounding box center [503, 296] width 735 height 311
click at [385, 358] on div "Address Type Assignee Comments Scheduled Date ↑ 4296 Oakwind Dr, Columbus, OH 4…" at bounding box center [503, 296] width 735 height 311
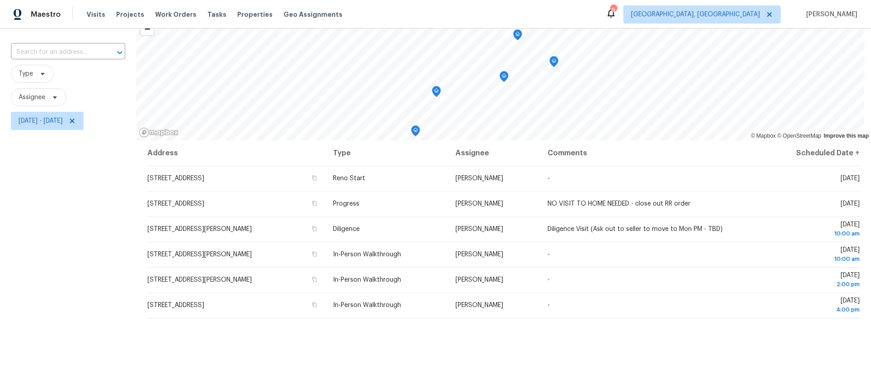
click at [131, 155] on div "Filters Reset ​ Type Assignee Tue, Sep 09 - Tue, Sep 09" at bounding box center [68, 229] width 136 height 448
click at [119, 102] on span "Assignee" at bounding box center [68, 97] width 114 height 18
click at [463, 328] on div "Address Type Assignee Comments Scheduled Date ↑ 4296 Oakwind Dr, Columbus, OH 4…" at bounding box center [503, 296] width 735 height 311
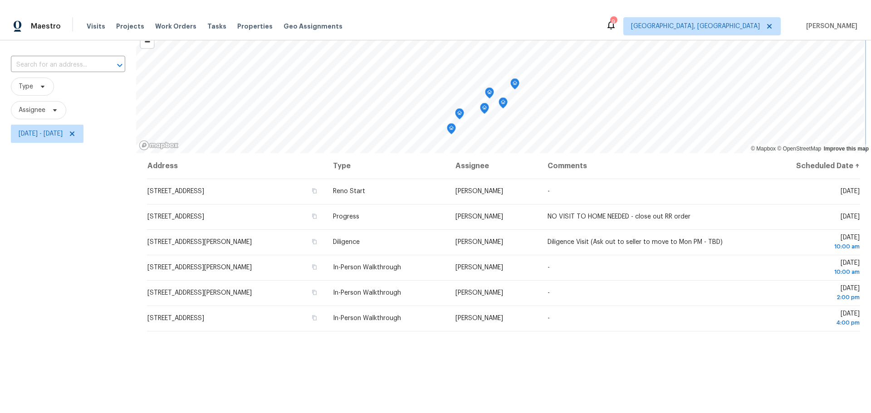
scroll to position [51, 0]
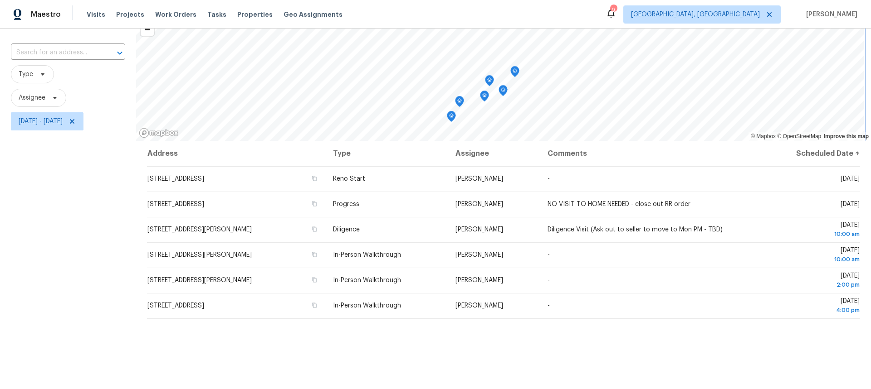
click at [503, 96] on icon "Map marker" at bounding box center [502, 90] width 9 height 11
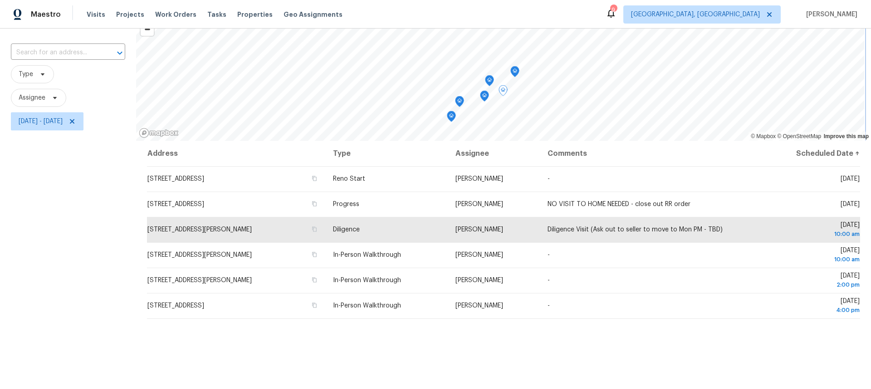
click at [517, 72] on icon "Map marker" at bounding box center [515, 72] width 8 height 10
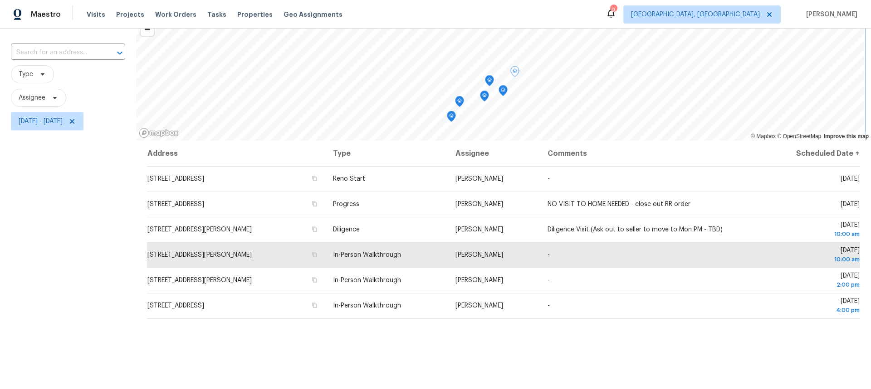
click at [490, 82] on icon "Map marker" at bounding box center [489, 81] width 8 height 10
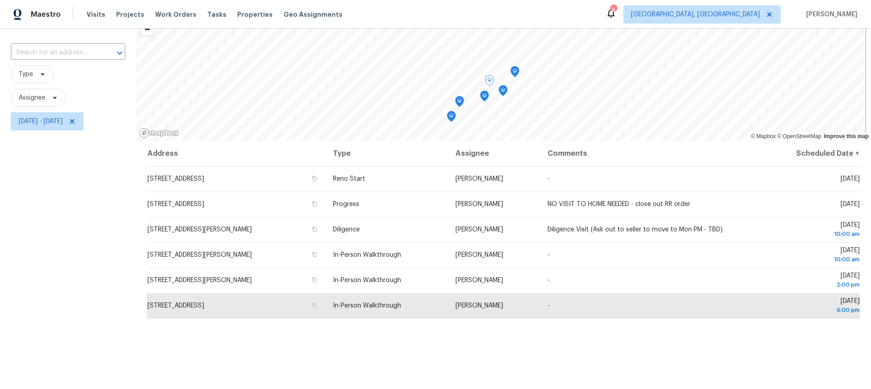
click at [485, 100] on icon "Map marker" at bounding box center [484, 96] width 8 height 10
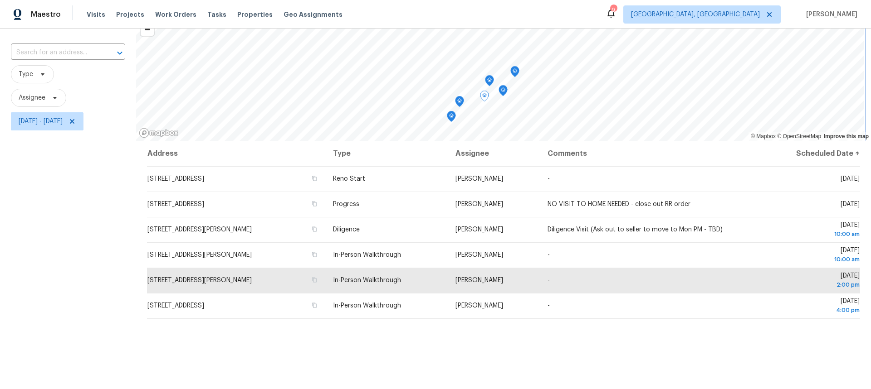
click at [460, 103] on icon "Map marker" at bounding box center [459, 102] width 8 height 10
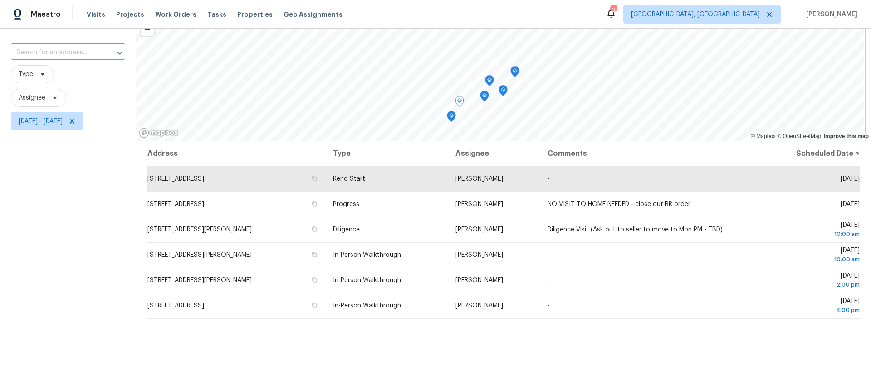
click at [451, 122] on div "Map marker" at bounding box center [451, 118] width 9 height 14
click at [452, 117] on icon "Map marker" at bounding box center [451, 116] width 3 height 2
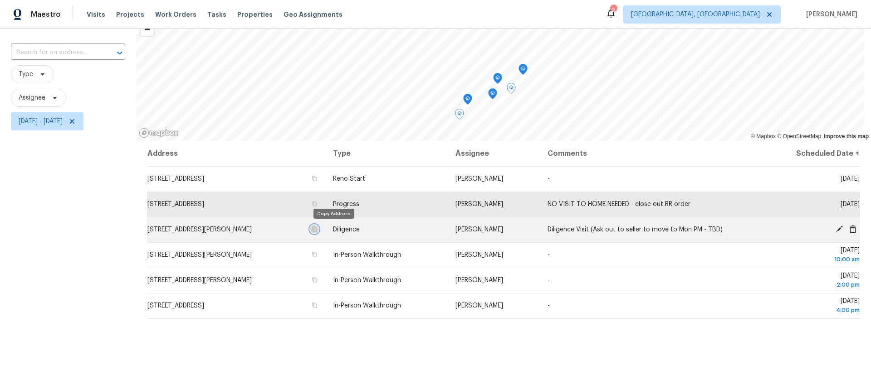
click at [317, 230] on icon "button" at bounding box center [313, 229] width 5 height 5
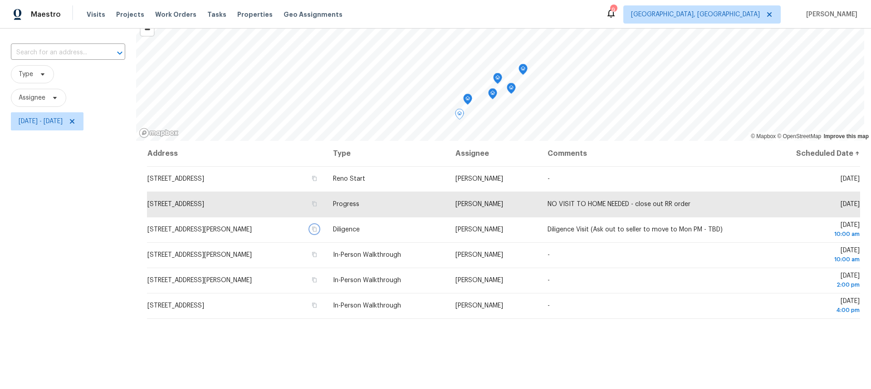
click at [513, 92] on icon "Map marker" at bounding box center [510, 88] width 9 height 11
